Goal: Task Accomplishment & Management: Manage account settings

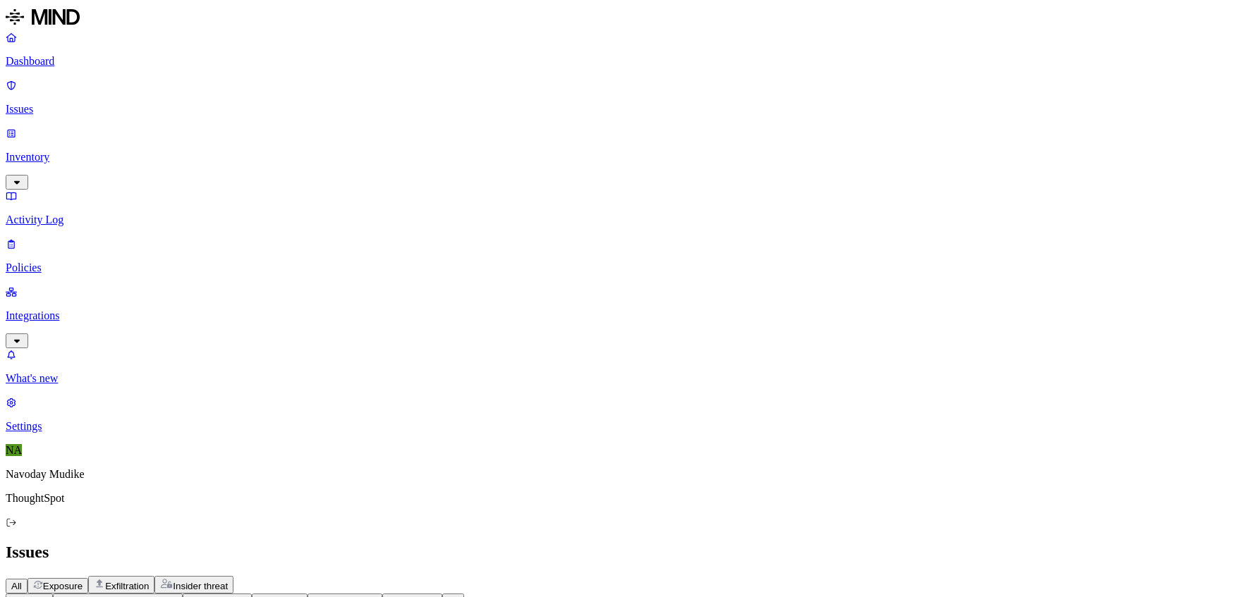
click at [200, 79] on html "Dashboard Issues Inventory Activity Log Policies Integrations What's new 1 Sett…" at bounding box center [626, 539] width 1252 height 1078
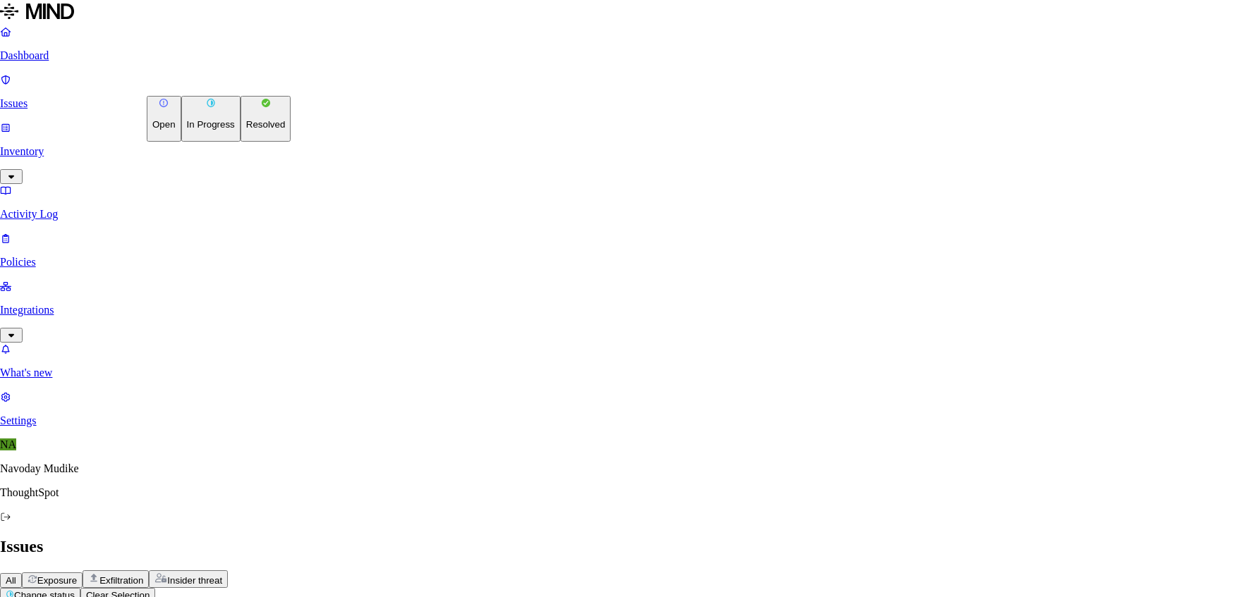
click at [246, 130] on p "Resolved" at bounding box center [265, 124] width 39 height 11
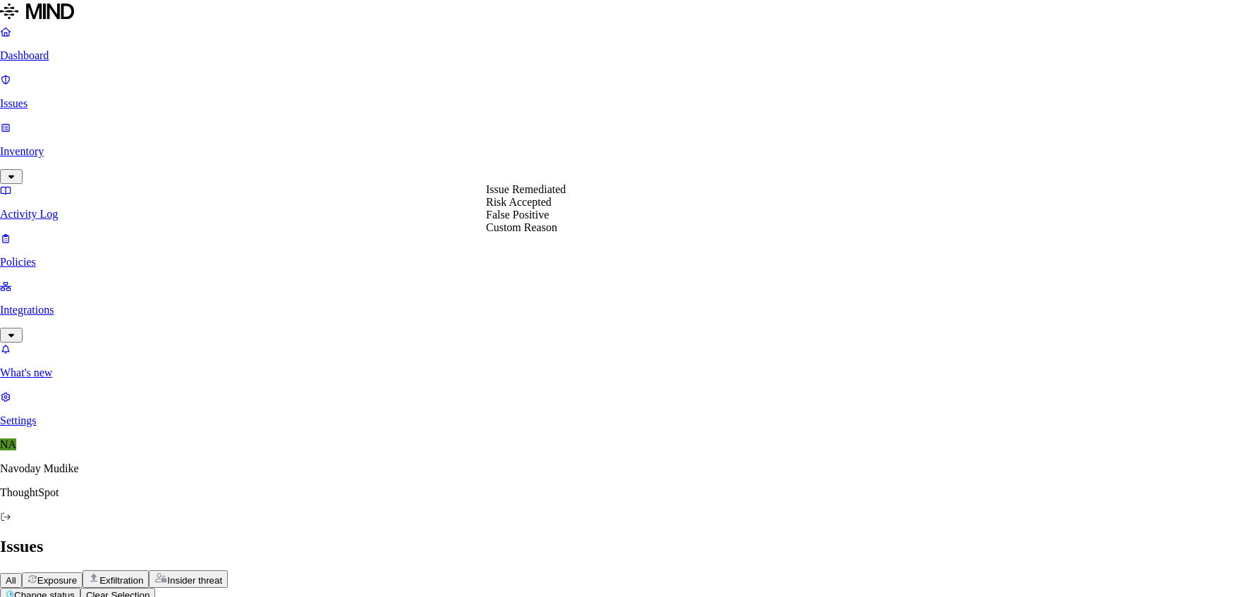
select select "Risk Accepted"
drag, startPoint x: 611, startPoint y: 214, endPoint x: 606, endPoint y: 226, distance: 12.3
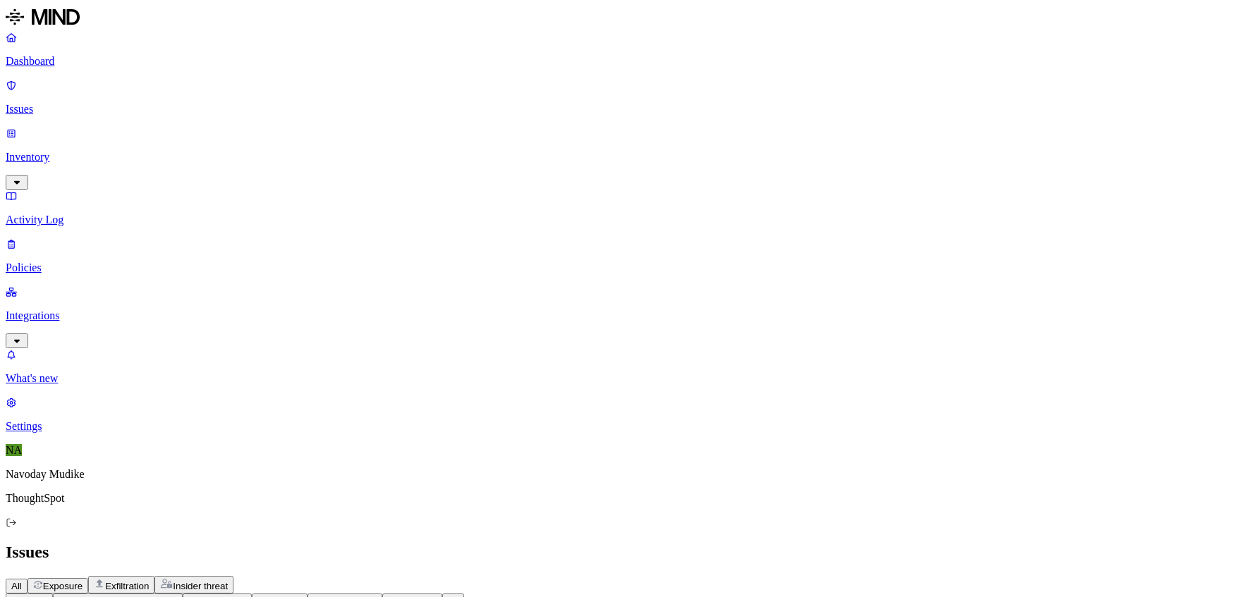
click at [107, 151] on p "Inventory" at bounding box center [626, 157] width 1240 height 13
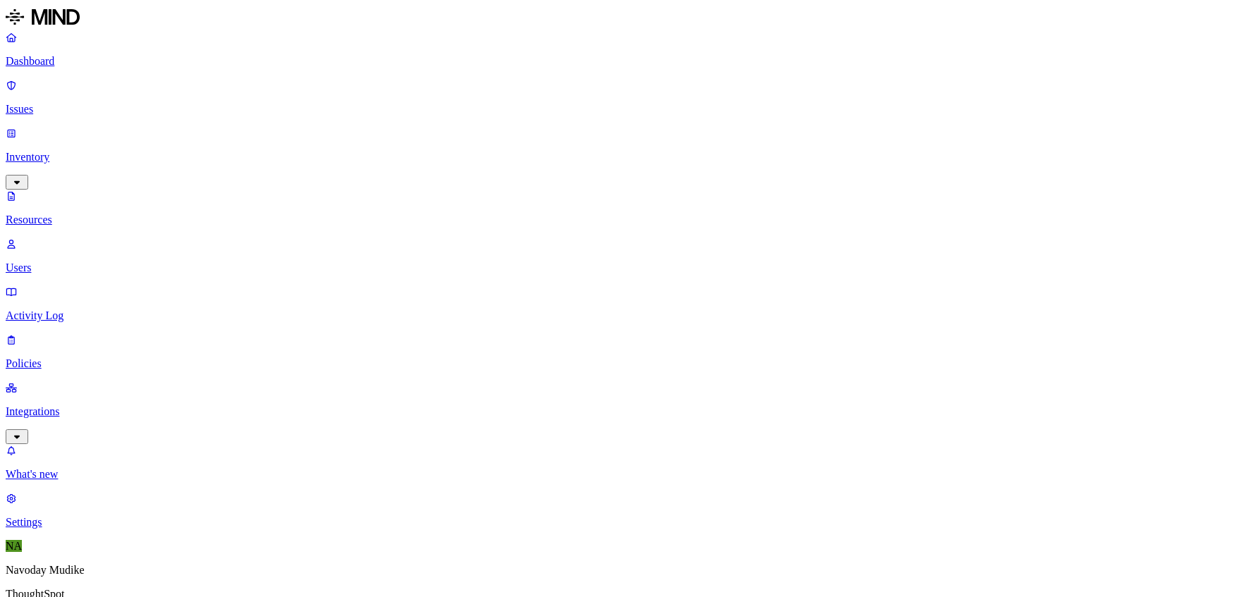
click at [80, 262] on p "Users" at bounding box center [626, 268] width 1240 height 13
paste input "[PERSON_NAME]"
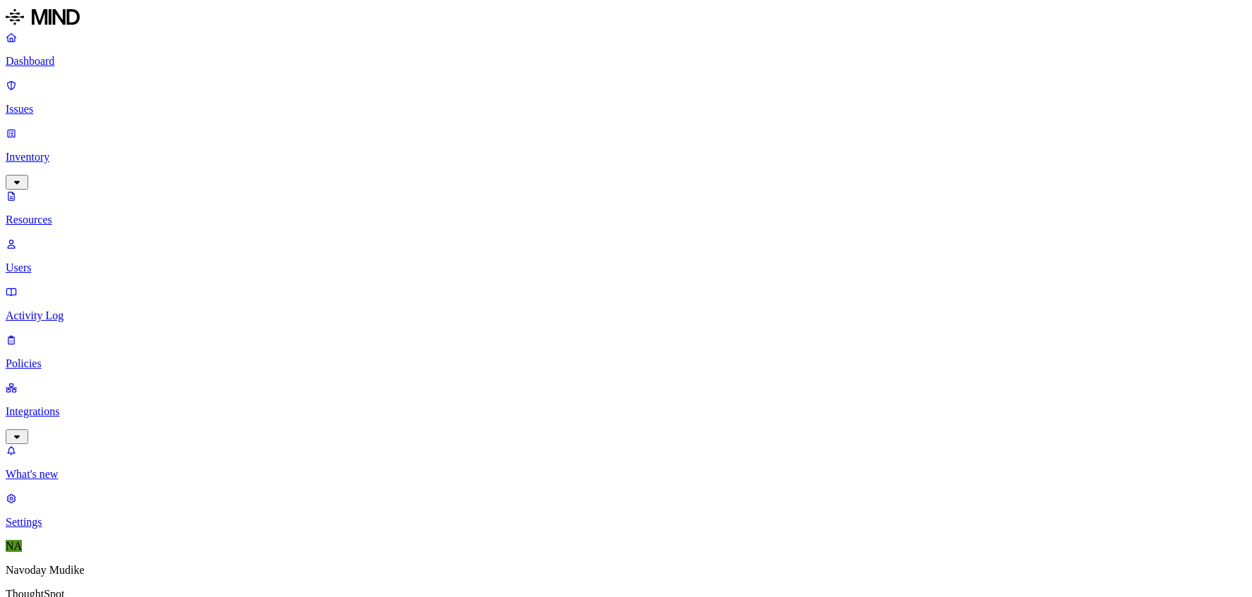
paste input "[PERSON_NAME]"
type input "[PERSON_NAME]"
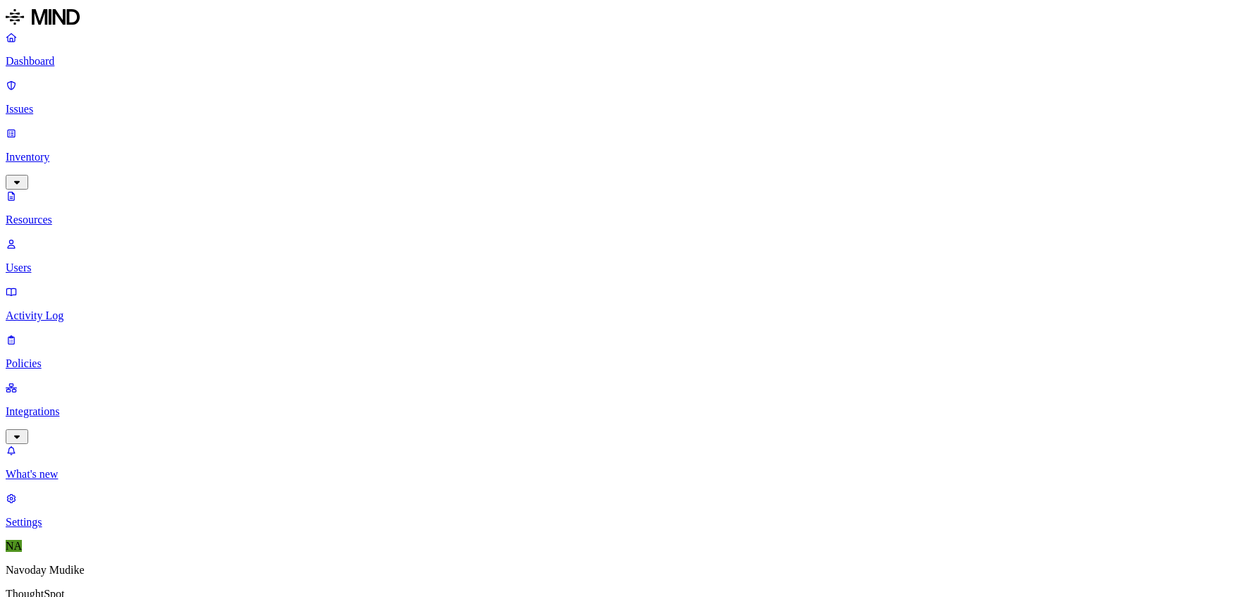
click at [32, 103] on p "Issues" at bounding box center [626, 109] width 1240 height 13
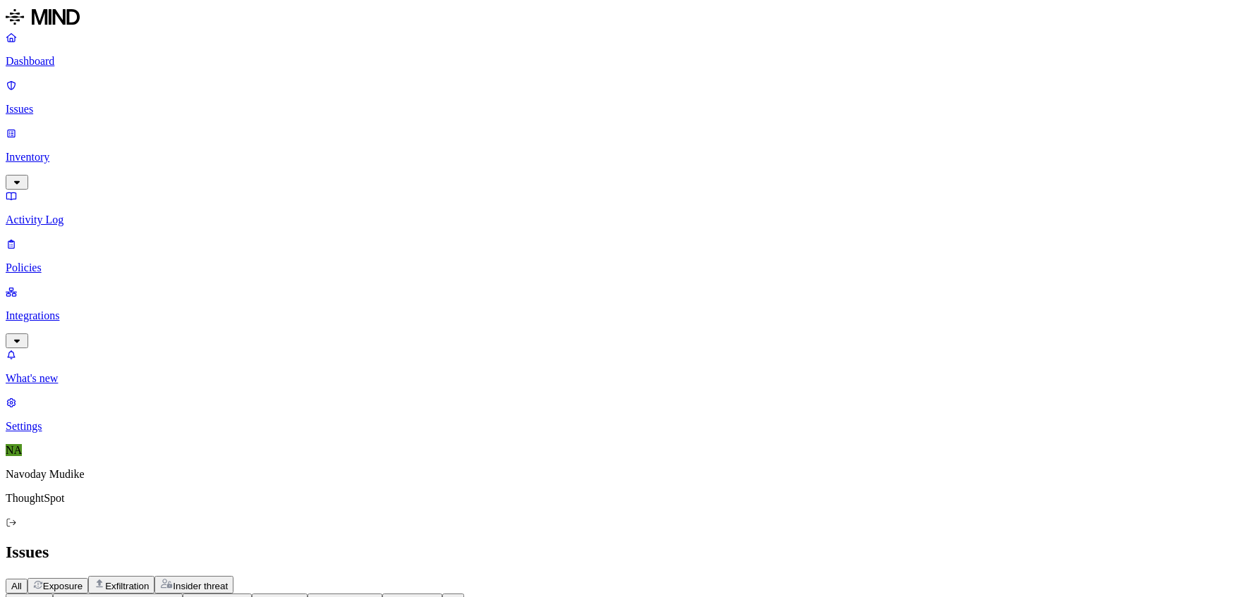
click at [880, 576] on div "All Exposure Exfiltration Insider threat" at bounding box center [626, 585] width 1240 height 18
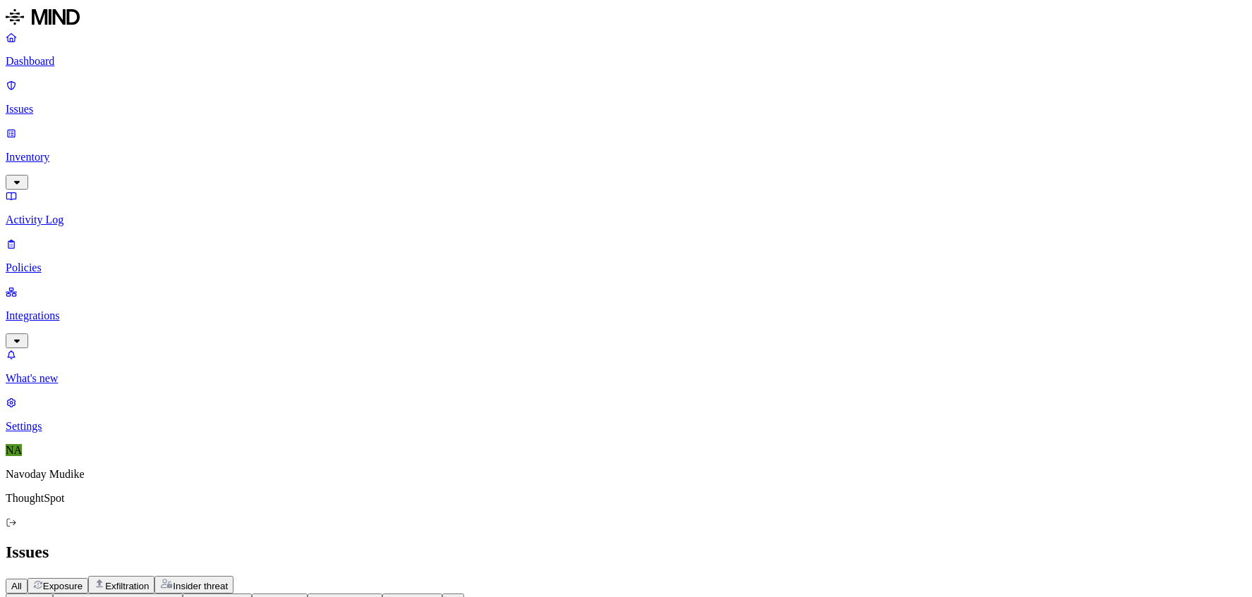
scroll to position [326, 0]
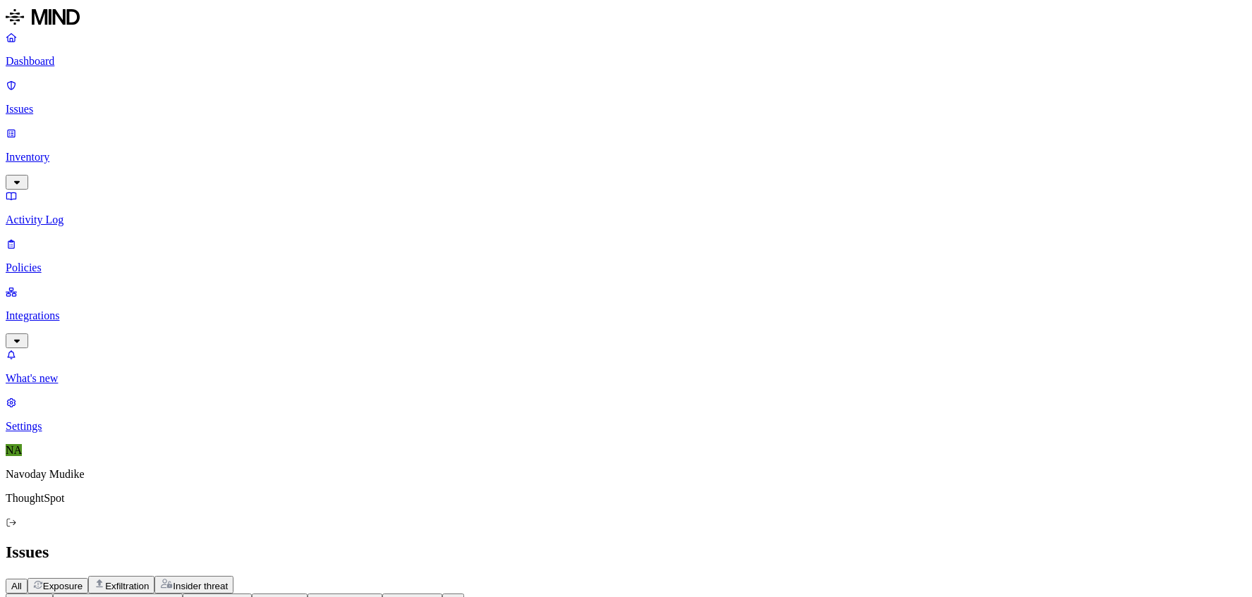
click at [221, 87] on html "Dashboard Issues Inventory Activity Log Policies Integrations What's new 1 Sett…" at bounding box center [626, 346] width 1252 height 692
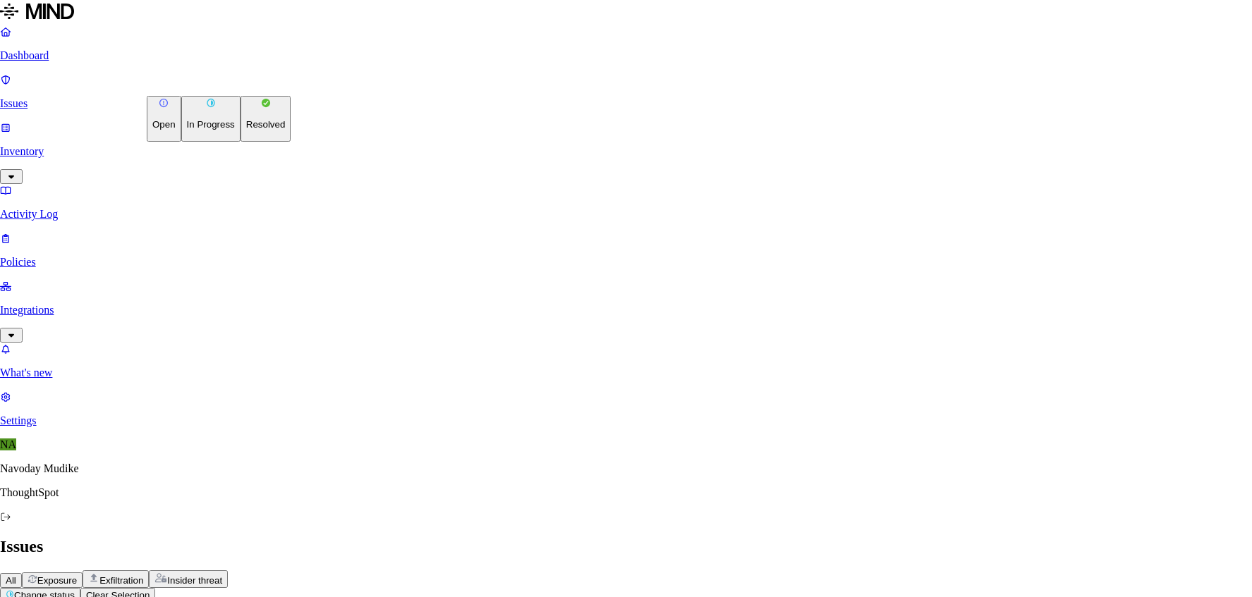
click at [246, 130] on p "Resolved" at bounding box center [265, 124] width 39 height 11
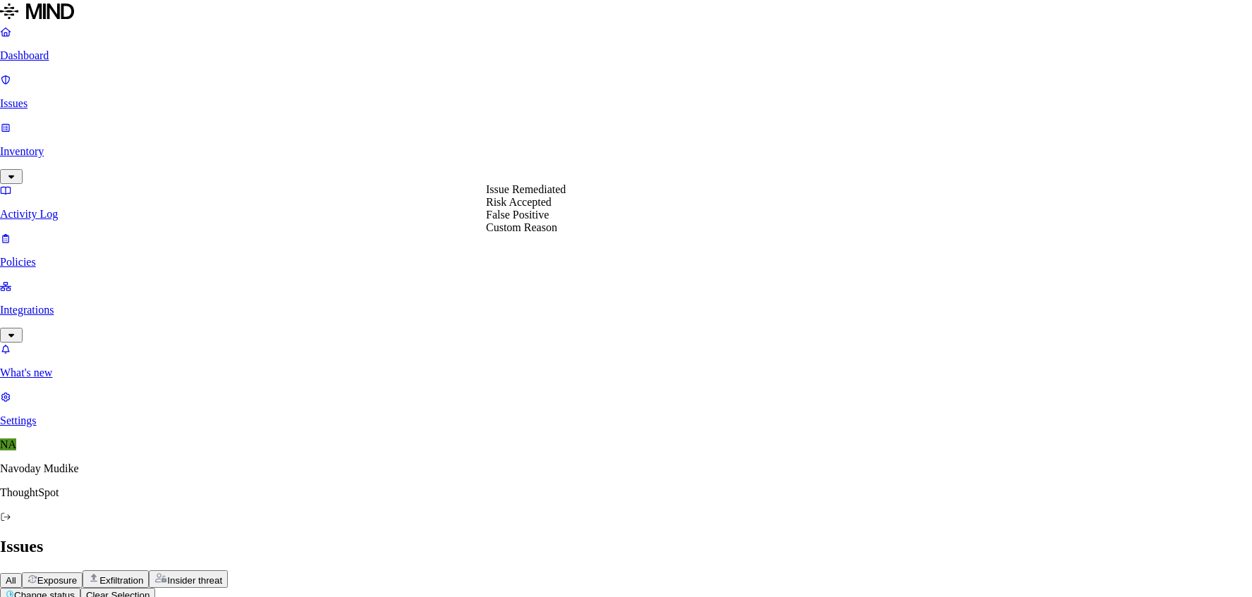
select select "Risk Accepted"
